Goal: Task Accomplishment & Management: Use online tool/utility

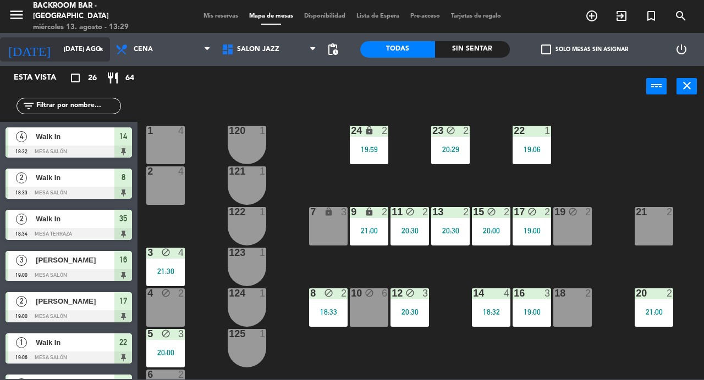
click at [58, 51] on input "[DATE] ago." at bounding box center [101, 49] width 87 height 19
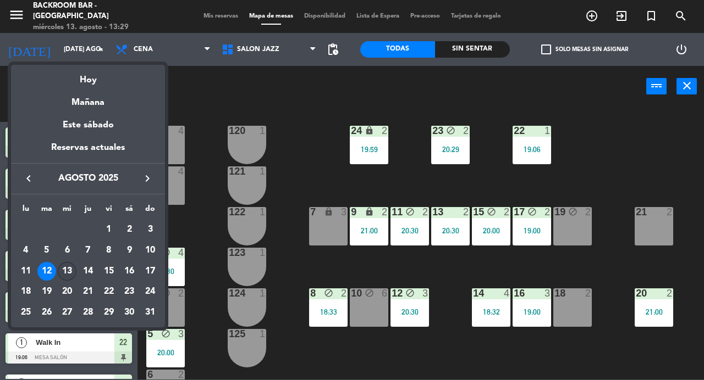
click at [70, 268] on div "13" at bounding box center [67, 271] width 19 height 19
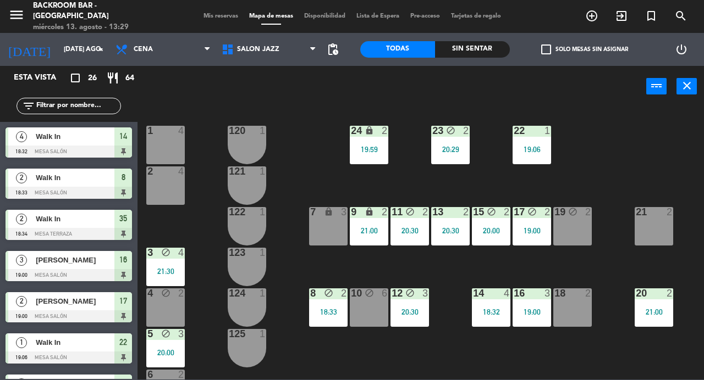
type input "mié. 13 ago."
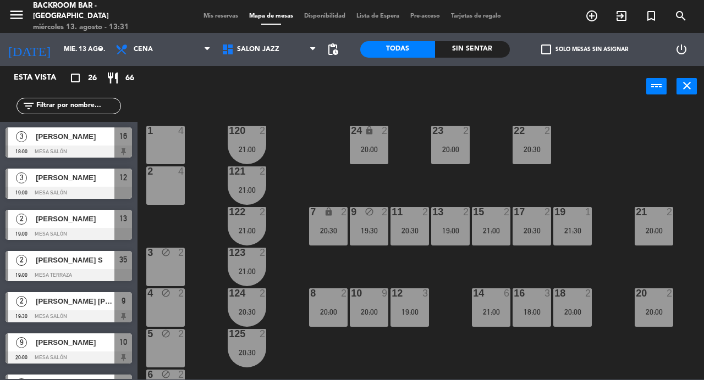
click at [262, 97] on div "power_input close" at bounding box center [391, 87] width 509 height 42
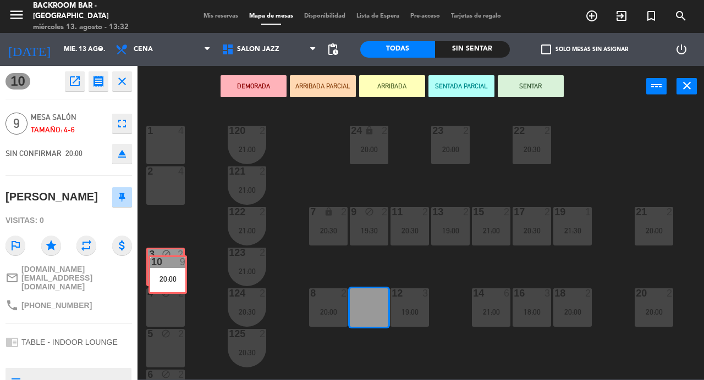
drag, startPoint x: 376, startPoint y: 315, endPoint x: 175, endPoint y: 282, distance: 203.9
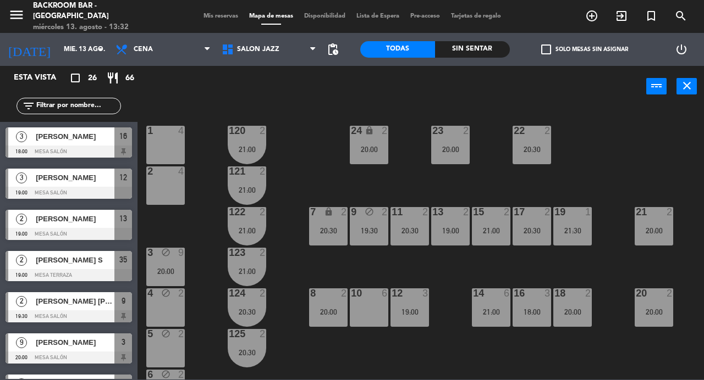
click at [368, 311] on div "10 6" at bounding box center [369, 308] width 38 height 38
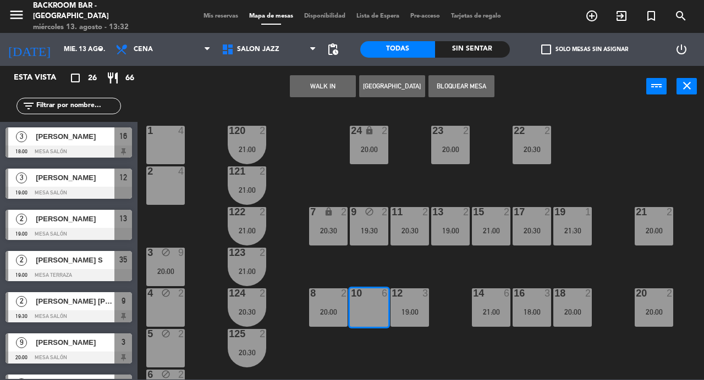
click at [476, 86] on button "Bloquear Mesa" at bounding box center [461, 86] width 66 height 22
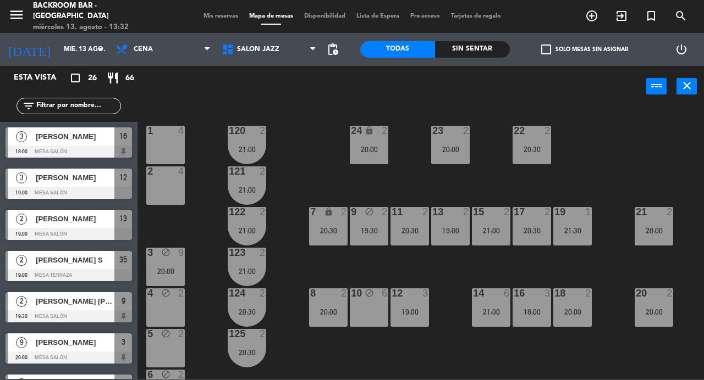
click at [363, 350] on div "1 4 24 lock 2 20:00 23 2 20:00 22 2 20:30 120 2 21:00 2 4 121 2 21:00 19 1 21:3…" at bounding box center [424, 243] width 559 height 273
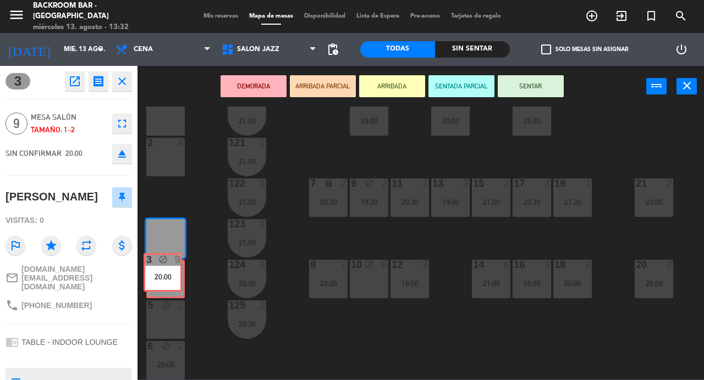
drag, startPoint x: 170, startPoint y: 247, endPoint x: 168, endPoint y: 282, distance: 34.2
click at [168, 282] on div "1 4 24 lock 2 20:00 23 2 20:00 22 2 20:30 120 2 21:00 2 4 121 2 21:00 19 1 21:3…" at bounding box center [424, 243] width 559 height 273
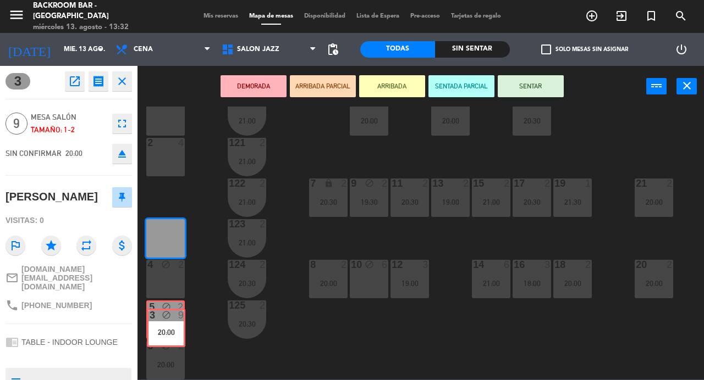
drag, startPoint x: 164, startPoint y: 245, endPoint x: 165, endPoint y: 332, distance: 87.4
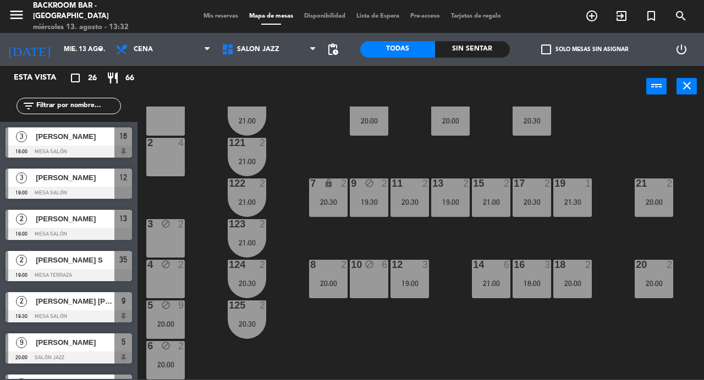
click at [258, 355] on div "1 4 24 lock 2 20:00 23 2 20:00 22 2 20:30 120 2 21:00 2 4 121 2 21:00 19 1 21:3…" at bounding box center [424, 243] width 559 height 273
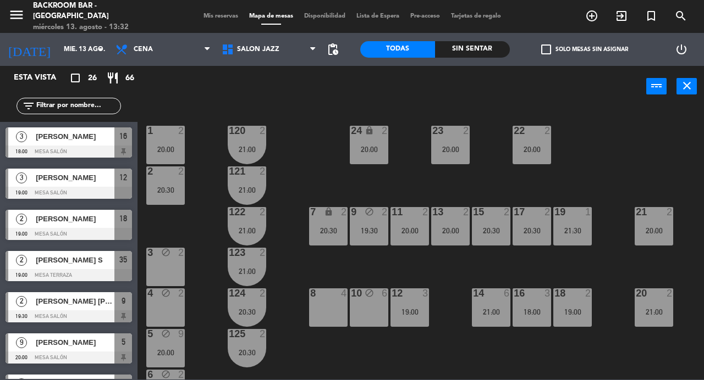
scroll to position [1, 0]
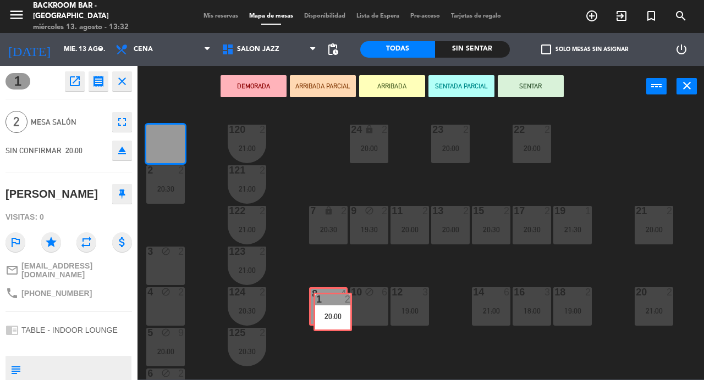
drag, startPoint x: 170, startPoint y: 141, endPoint x: 338, endPoint y: 309, distance: 237.2
click at [338, 309] on div "1 2 20:00 1 2 20:00 24 lock 2 20:00 23 2 20:00 22 2 20:00 120 2 21:00 2 2 20:30…" at bounding box center [424, 243] width 559 height 273
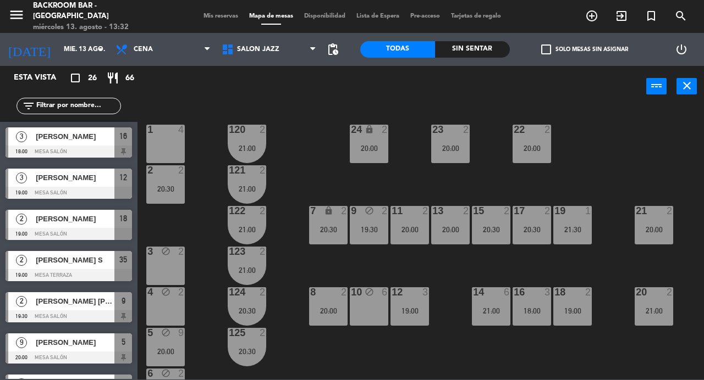
scroll to position [0, 0]
click at [341, 340] on div "1 4 24 lock 2 20:00 23 2 20:00 22 2 20:00 120 2 21:00 2 2 20:30 121 2 21:00 19 …" at bounding box center [424, 243] width 559 height 273
click at [168, 341] on div "5 block 9 20:00" at bounding box center [165, 347] width 38 height 38
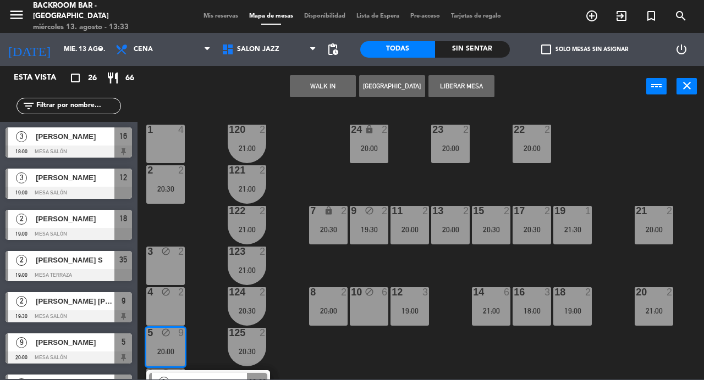
scroll to position [29, 0]
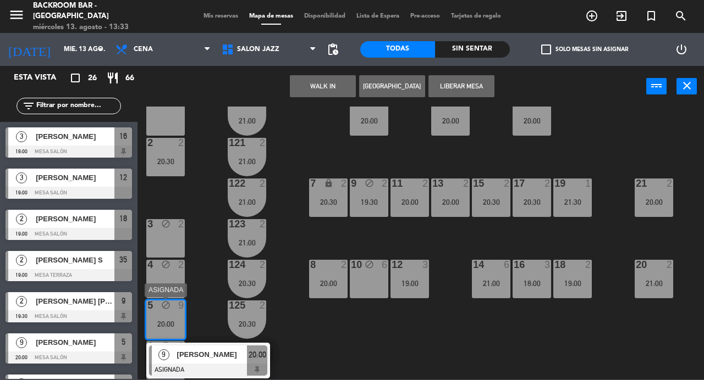
click at [201, 361] on div "[PERSON_NAME]" at bounding box center [211, 355] width 71 height 18
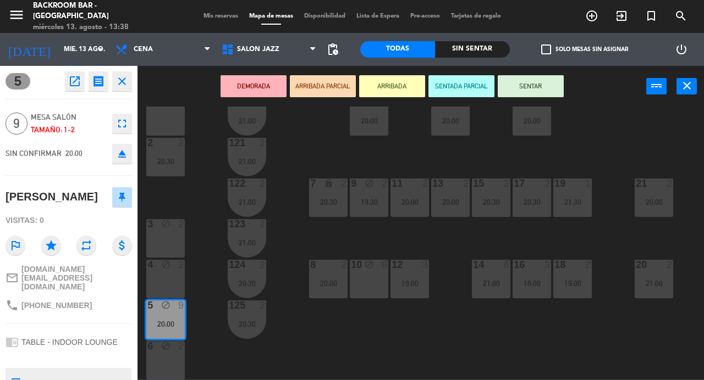
click at [73, 80] on icon "open_in_new" at bounding box center [74, 81] width 13 height 13
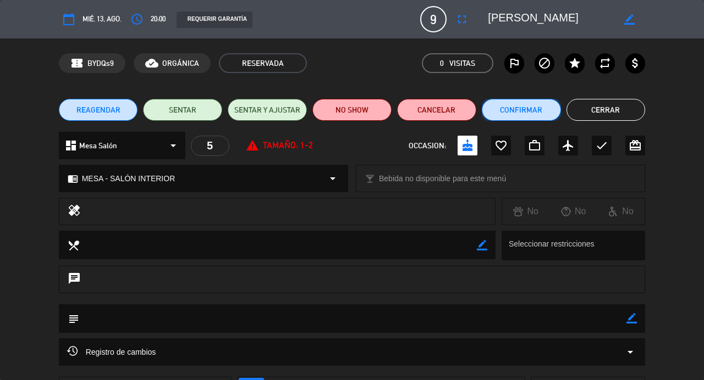
click at [518, 110] on button "Confirmar" at bounding box center [521, 110] width 79 height 22
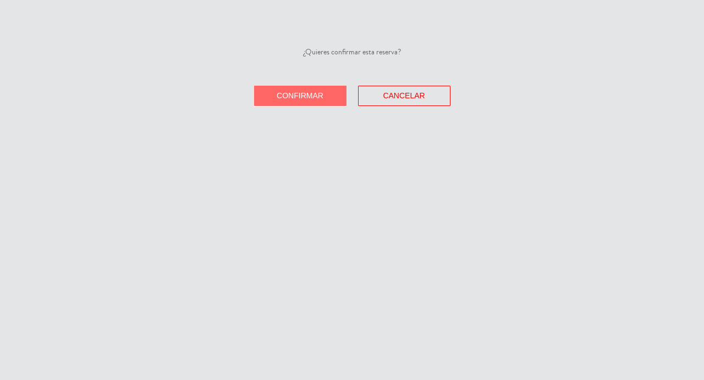
click at [305, 96] on span "Confirmar" at bounding box center [300, 95] width 47 height 9
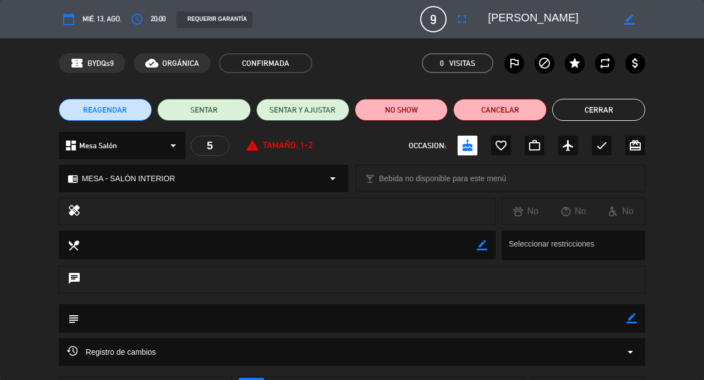
click at [586, 113] on button "Cerrar" at bounding box center [598, 110] width 93 height 22
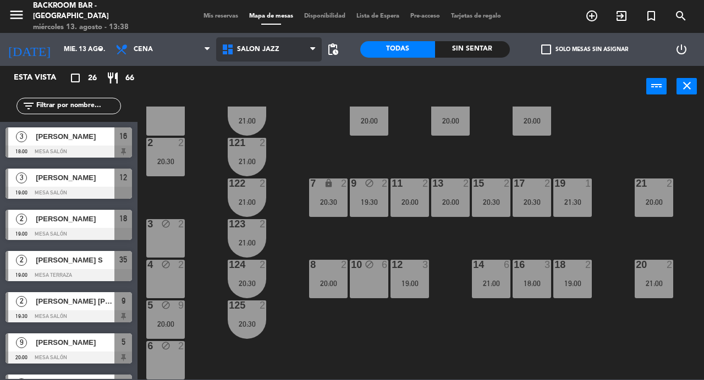
click at [278, 59] on span "Salón jazz" at bounding box center [269, 49] width 106 height 24
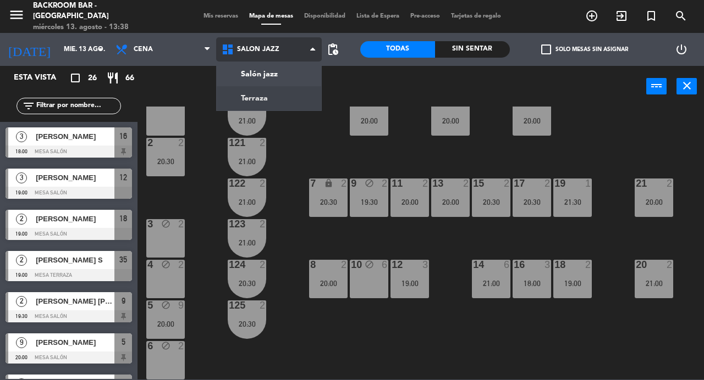
click at [280, 91] on ng-component "menu Backroom Bar - [GEOGRAPHIC_DATA] miércoles 13. agosto - 13:38 Mis reservas…" at bounding box center [352, 190] width 704 height 380
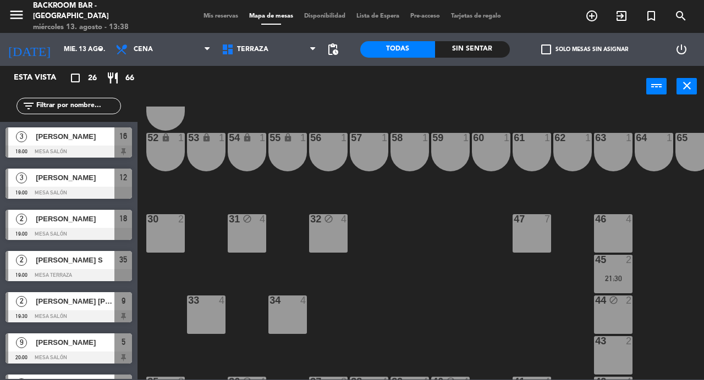
scroll to position [116, 0]
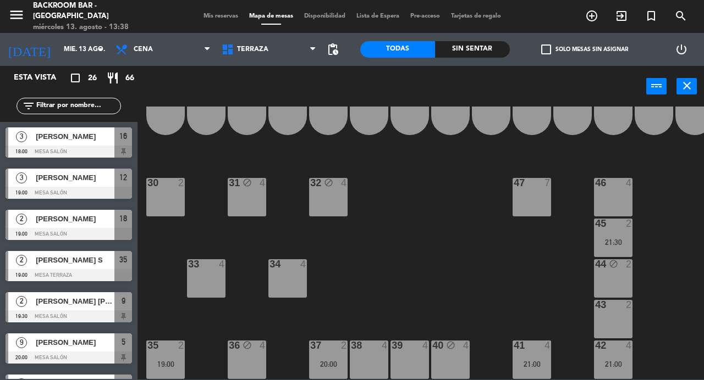
click at [227, 24] on div "menu Backroom Bar - [GEOGRAPHIC_DATA] miércoles 13. agosto - 13:38 Mis reservas…" at bounding box center [352, 16] width 704 height 33
click at [205, 15] on span "Mis reservas" at bounding box center [221, 16] width 46 height 6
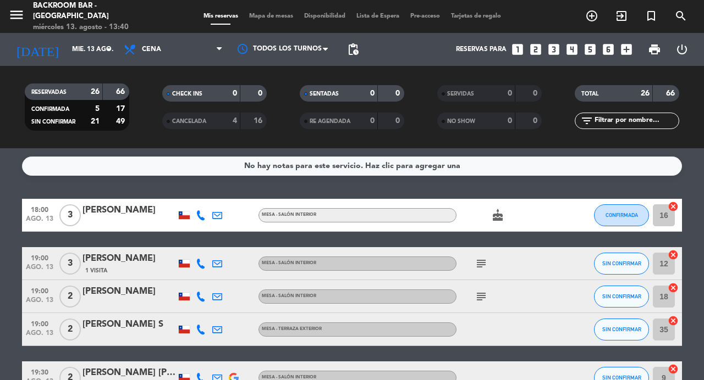
click at [274, 13] on span "Mapa de mesas" at bounding box center [271, 16] width 55 height 6
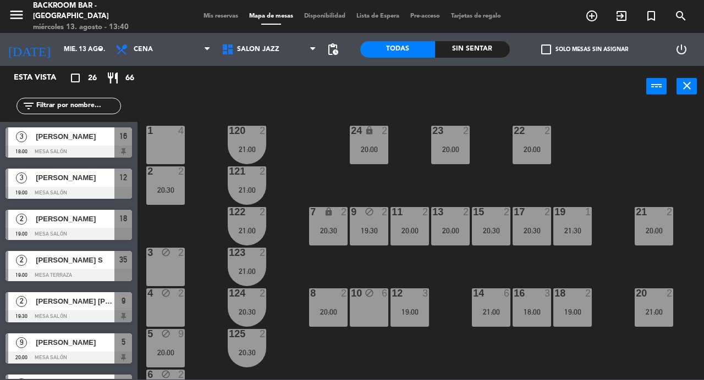
click at [312, 178] on div "1 4 24 lock 2 20:00 23 2 20:00 22 2 20:00 120 2 21:00 2 2 20:30 121 2 21:00 19 …" at bounding box center [424, 243] width 559 height 273
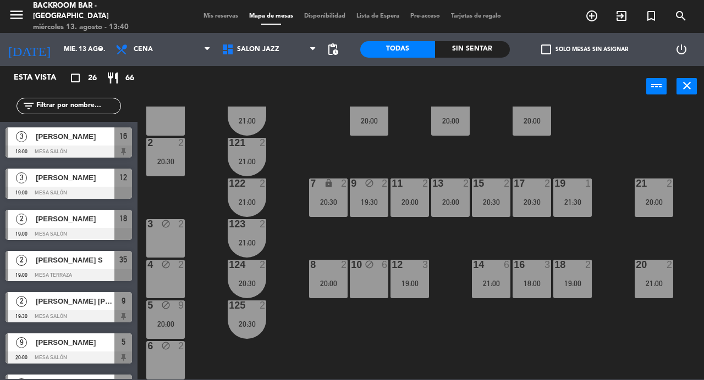
scroll to position [26, 0]
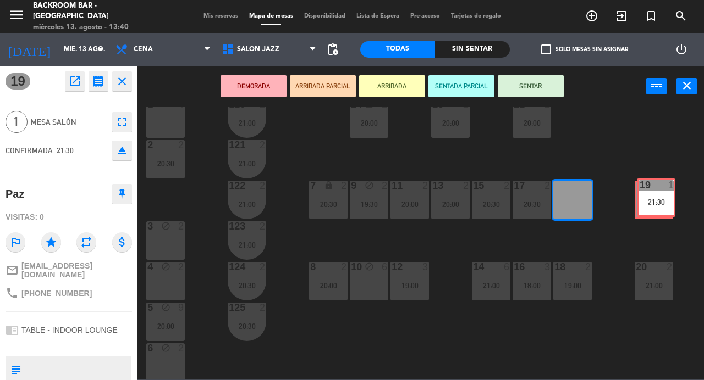
drag, startPoint x: 574, startPoint y: 201, endPoint x: 657, endPoint y: 198, distance: 83.1
click at [657, 198] on div "1 4 24 lock 2 20:00 23 2 20:00 22 2 20:00 120 2 21:00 2 2 20:30 121 2 21:00 19 …" at bounding box center [424, 243] width 559 height 273
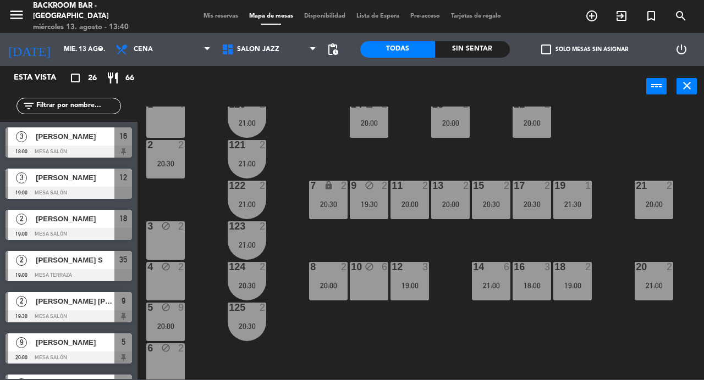
scroll to position [339, 0]
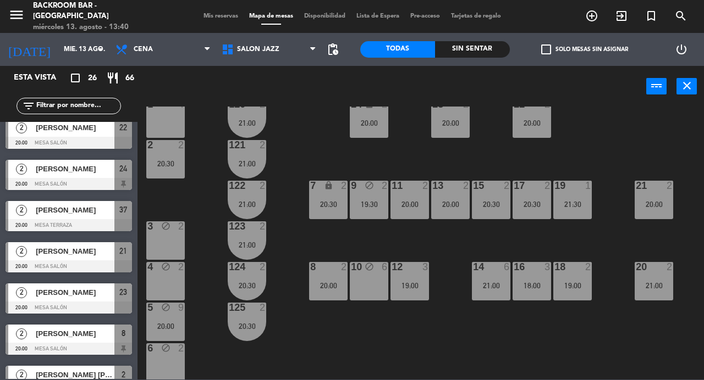
click at [576, 207] on div "21:30" at bounding box center [572, 205] width 38 height 8
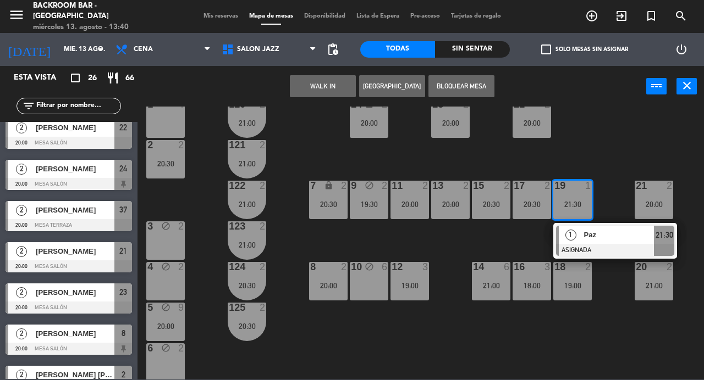
click at [669, 201] on div "20:00" at bounding box center [654, 205] width 38 height 8
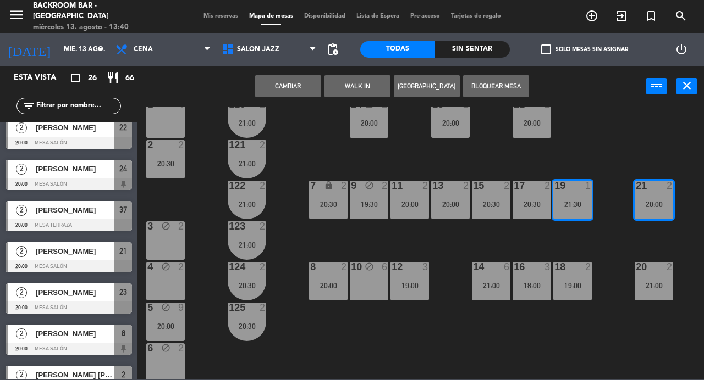
click at [305, 85] on button "Cambiar" at bounding box center [288, 86] width 66 height 22
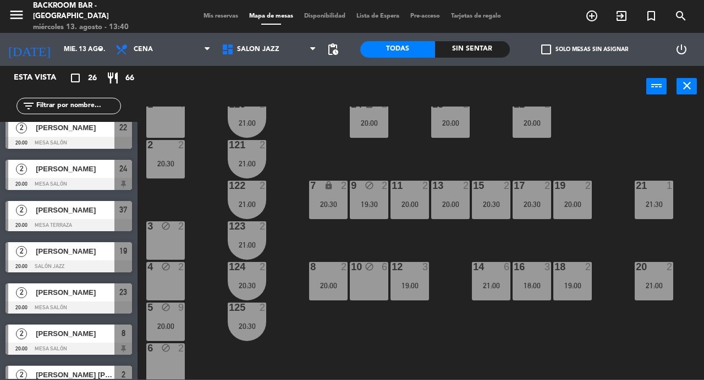
click at [615, 153] on div "1 4 24 lock 2 20:00 23 2 20:00 22 2 20:00 120 2 21:00 2 2 20:30 121 2 21:00 19 …" at bounding box center [424, 243] width 559 height 273
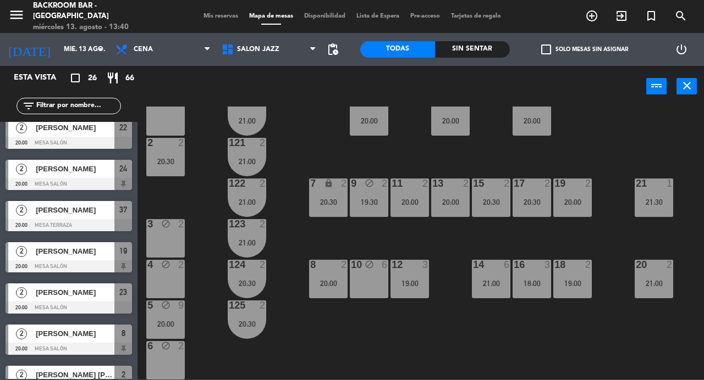
scroll to position [27, 0]
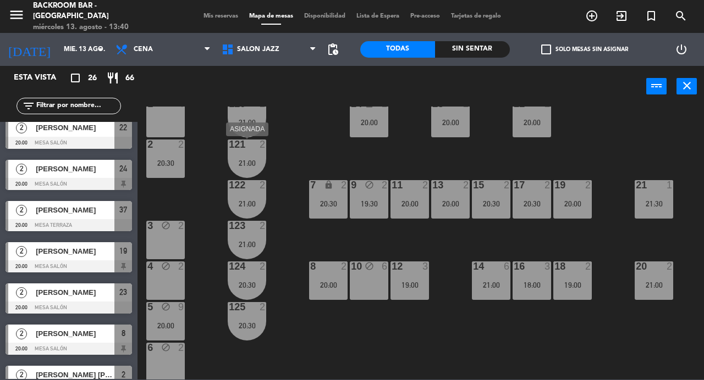
click at [255, 157] on div "121 2 21:00" at bounding box center [247, 159] width 38 height 38
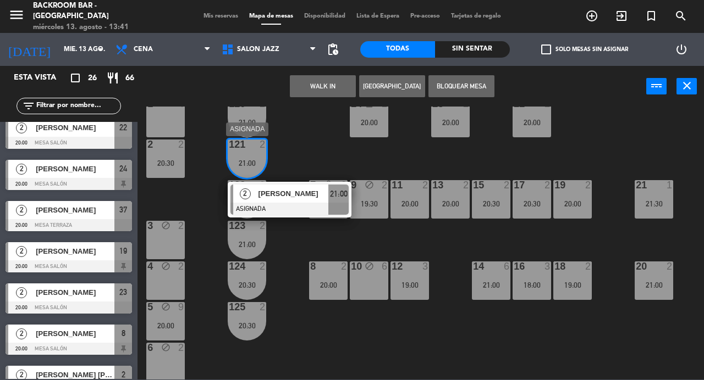
click at [301, 204] on div at bounding box center [289, 209] width 118 height 12
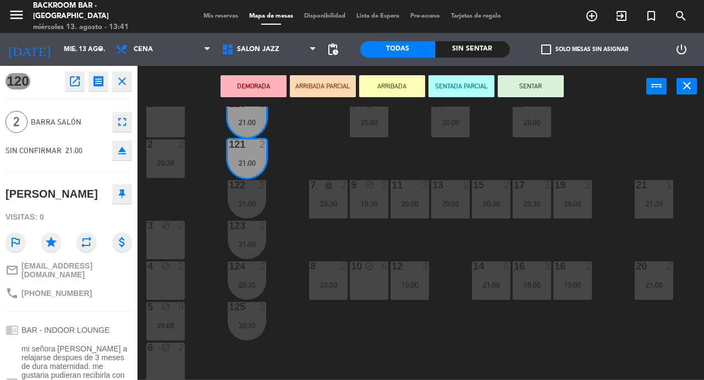
scroll to position [41, 0]
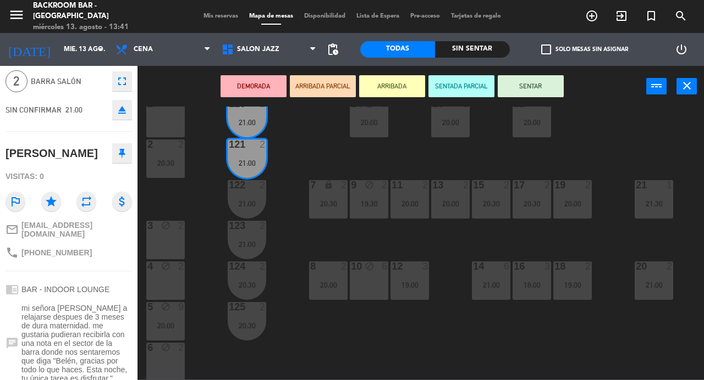
click at [212, 207] on div "1 4 24 lock 2 20:00 23 2 20:00 22 2 20:00 120 2 21:00 2 2 20:30 121 2 21:00 19 …" at bounding box center [424, 243] width 559 height 273
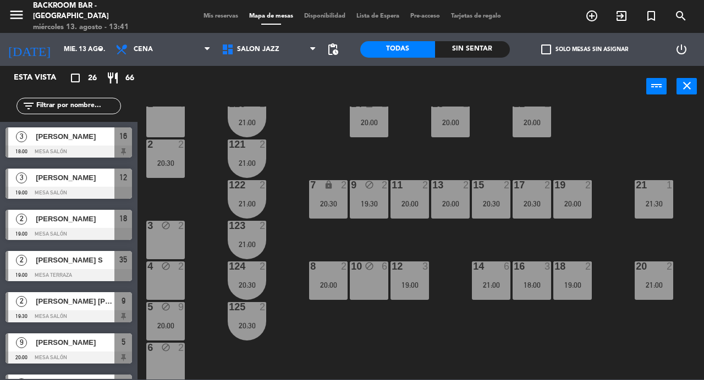
scroll to position [256, 0]
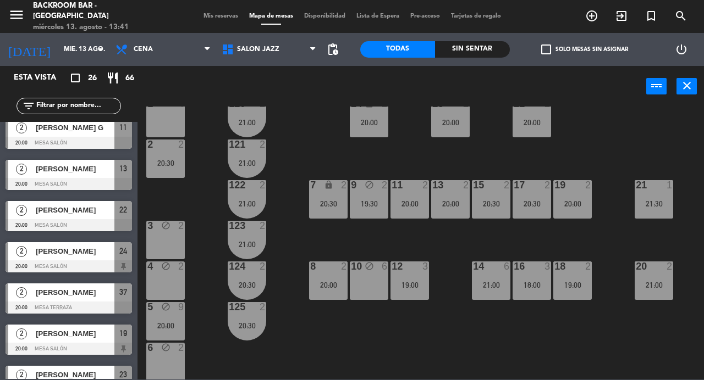
click at [254, 191] on div "122 2 21:00" at bounding box center [247, 199] width 38 height 38
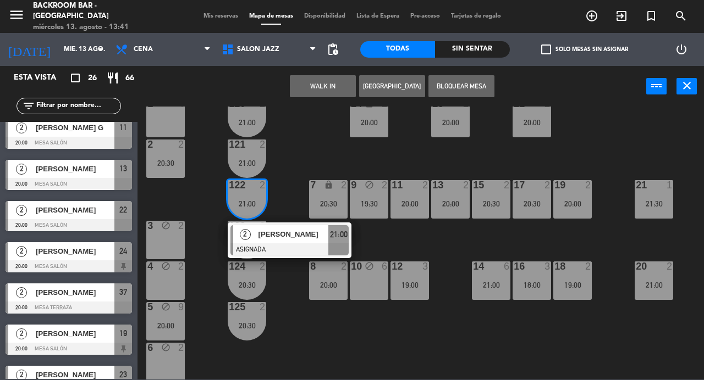
click at [211, 13] on span "Mis reservas" at bounding box center [221, 16] width 46 height 6
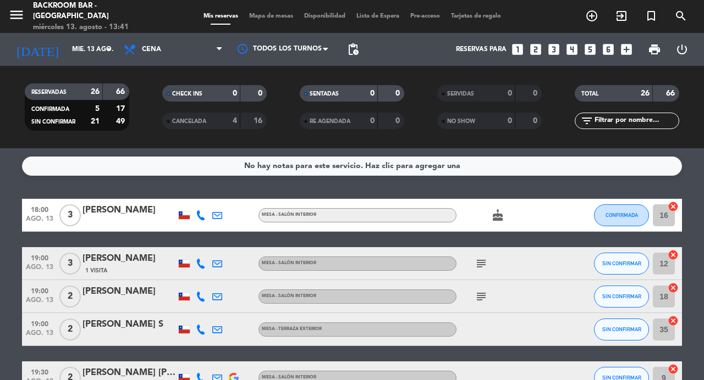
click at [481, 264] on icon "subject" at bounding box center [481, 263] width 13 height 13
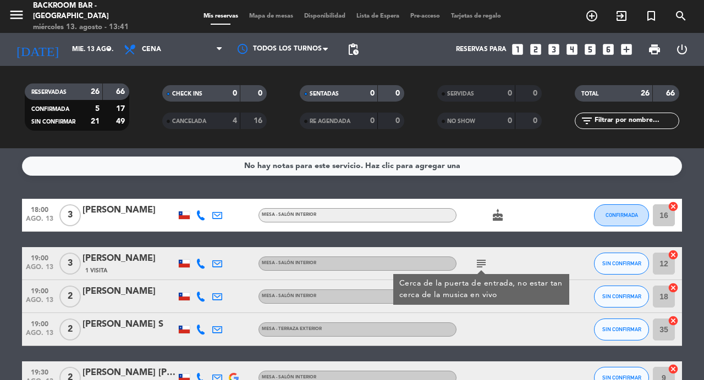
click at [517, 260] on div "subject Cerca de la puerta de entrada, no estar tan cerca de la musica en vivo" at bounding box center [505, 263] width 99 height 32
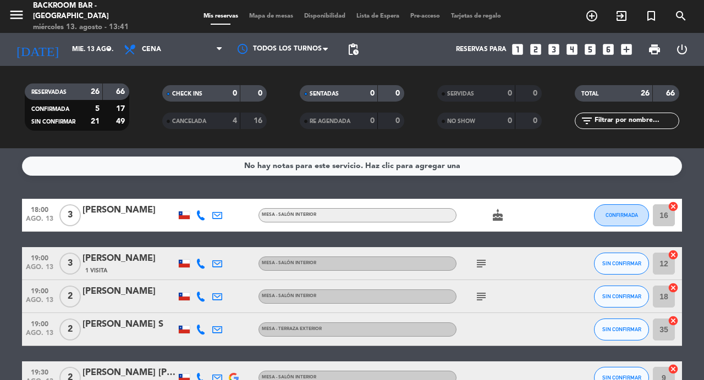
click at [479, 300] on icon "subject" at bounding box center [481, 296] width 13 height 13
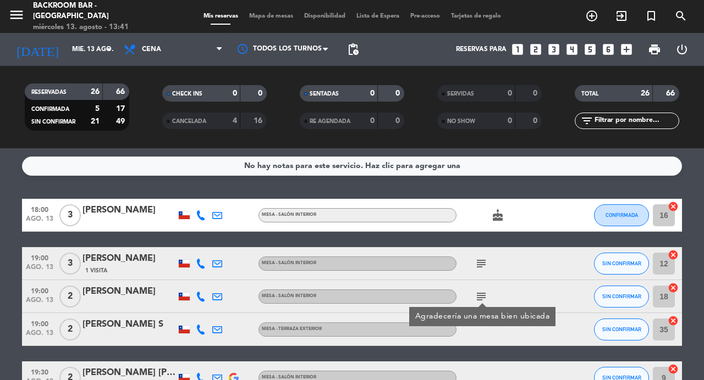
click at [545, 280] on div "subject Agradecería una mesa bien ubicada" at bounding box center [505, 296] width 99 height 32
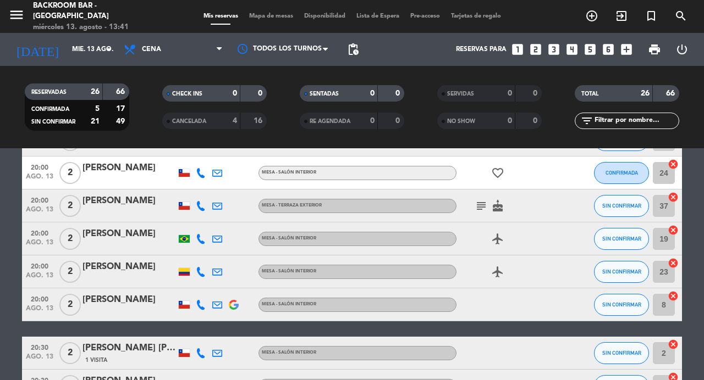
scroll to position [390, 0]
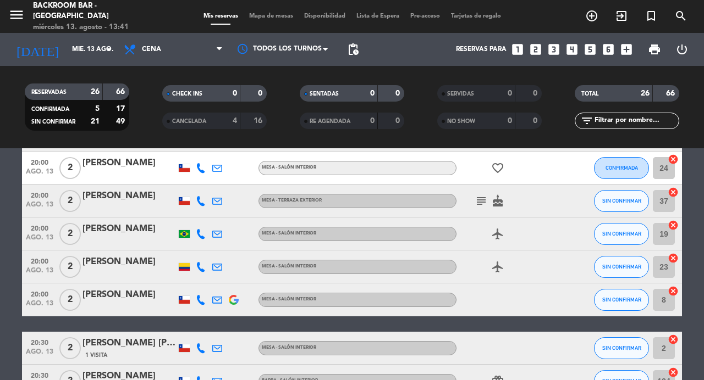
click at [479, 201] on icon "subject" at bounding box center [481, 201] width 13 height 13
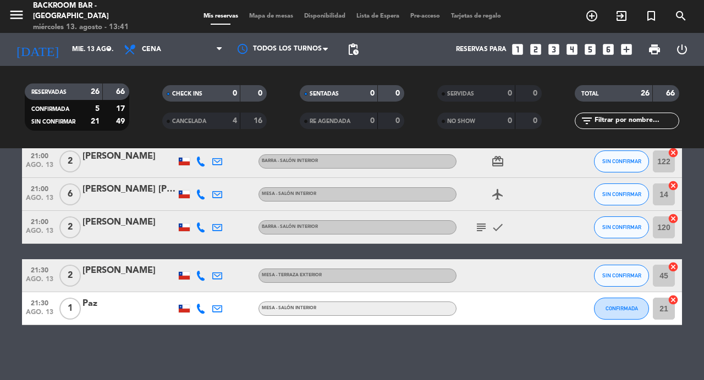
scroll to position [823, 0]
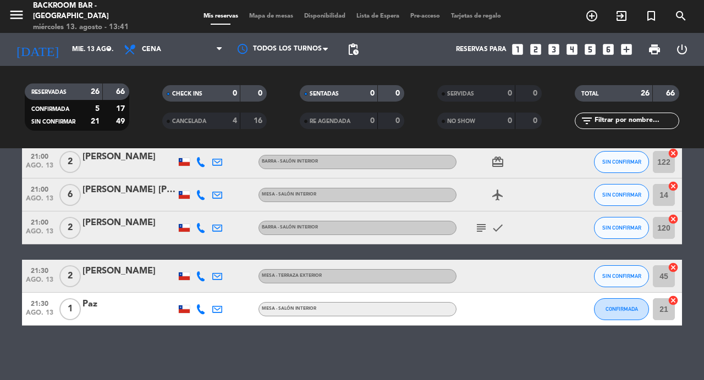
click at [480, 225] on icon "subject" at bounding box center [481, 228] width 13 height 13
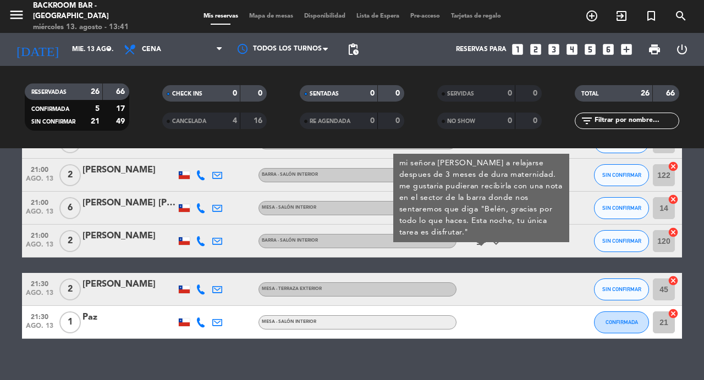
scroll to position [803, 0]
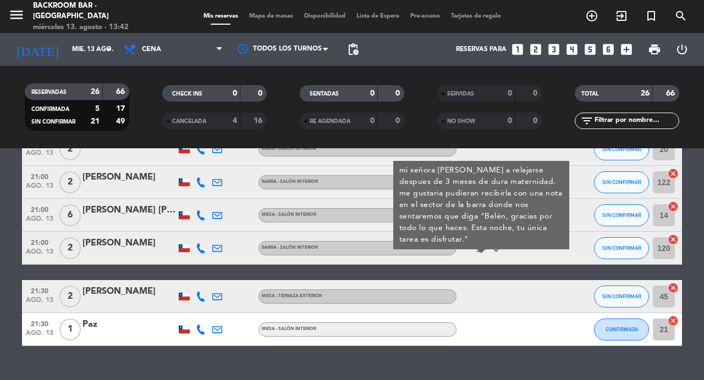
click at [537, 255] on div "subject mi señora [PERSON_NAME] a relajarse despues de 3 meses de dura maternid…" at bounding box center [505, 248] width 99 height 32
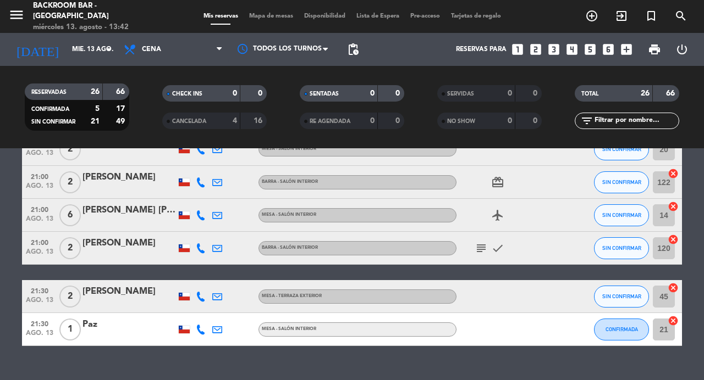
click at [263, 21] on div "Mis reservas Mapa de mesas Disponibilidad Lista de Espera Pre-acceso Tarjetas d…" at bounding box center [352, 17] width 308 height 10
click at [283, 21] on div "Mis reservas Mapa de mesas Disponibilidad Lista de Espera Pre-acceso Tarjetas d…" at bounding box center [352, 17] width 308 height 10
click at [267, 17] on span "Mapa de mesas" at bounding box center [271, 16] width 55 height 6
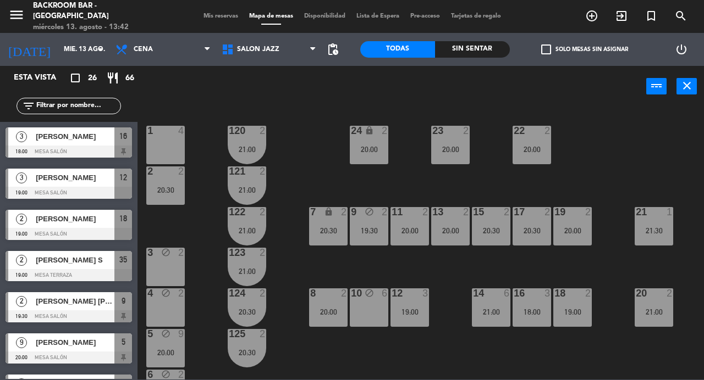
click at [317, 160] on div "1 4 24 lock 2 20:00 23 2 20:00 22 2 20:00 120 2 21:00 2 2 20:30 121 2 21:00 19 …" at bounding box center [424, 243] width 559 height 273
click at [380, 340] on div "1 4 24 lock 2 20:00 23 2 20:00 22 2 20:00 120 2 21:00 2 2 20:30 121 2 21:00 19 …" at bounding box center [424, 243] width 559 height 273
click at [367, 262] on div "1 4 24 lock 2 20:00 23 2 20:00 22 2 20:00 120 2 21:00 2 2 20:30 121 2 21:00 19 …" at bounding box center [424, 243] width 559 height 273
click at [176, 347] on div "5 block 9 20:00" at bounding box center [165, 348] width 38 height 38
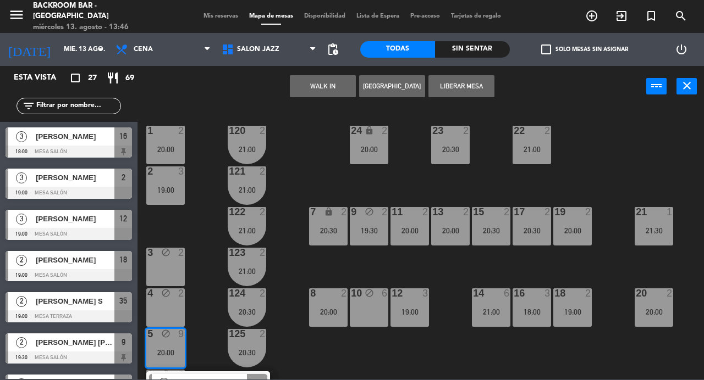
scroll to position [29, 0]
